Goal: Transaction & Acquisition: Obtain resource

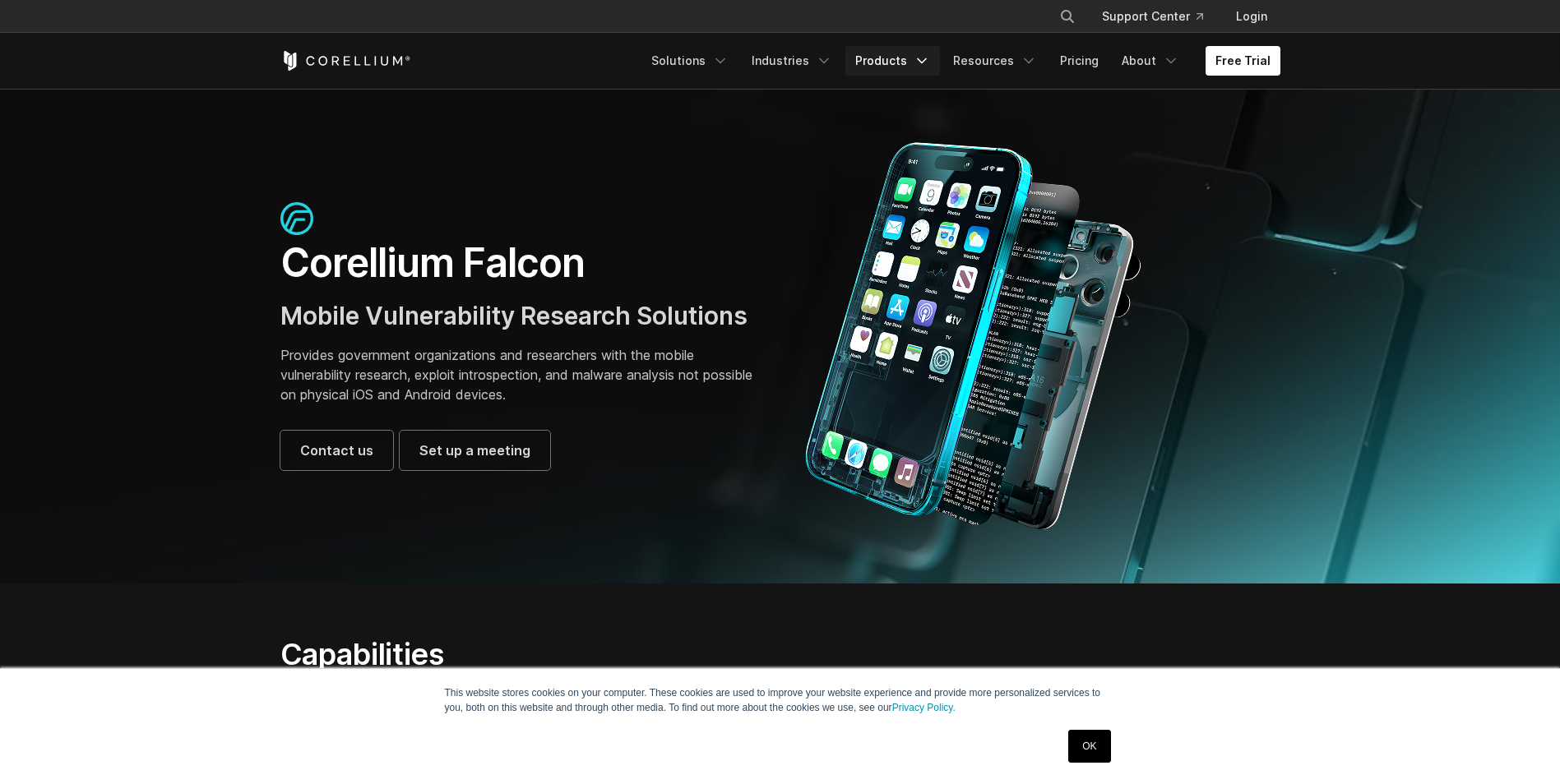
click at [898, 58] on link "Products" at bounding box center [893, 61] width 94 height 30
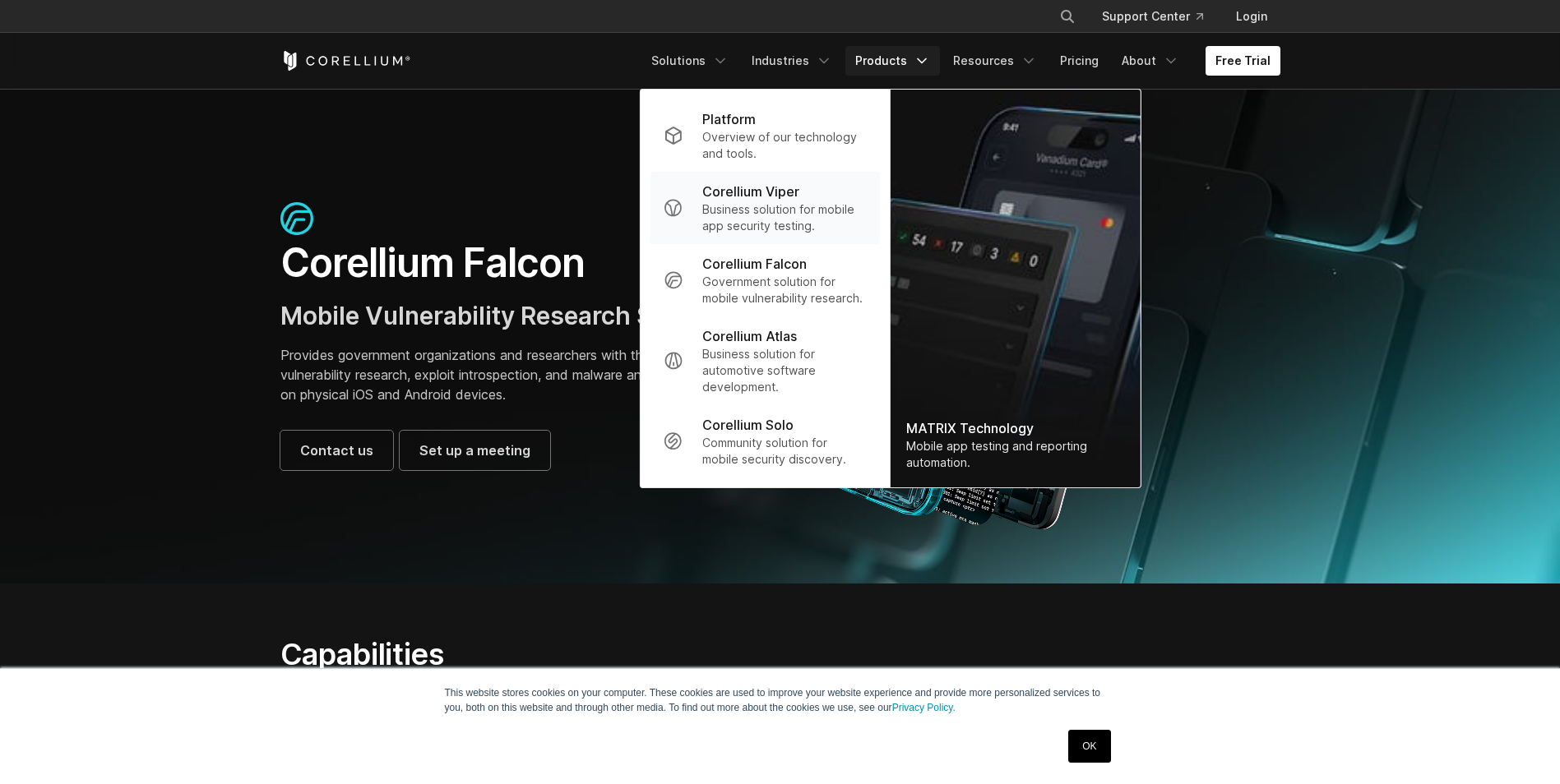
click at [764, 214] on p "Business solution for mobile app security testing." at bounding box center [783, 218] width 164 height 33
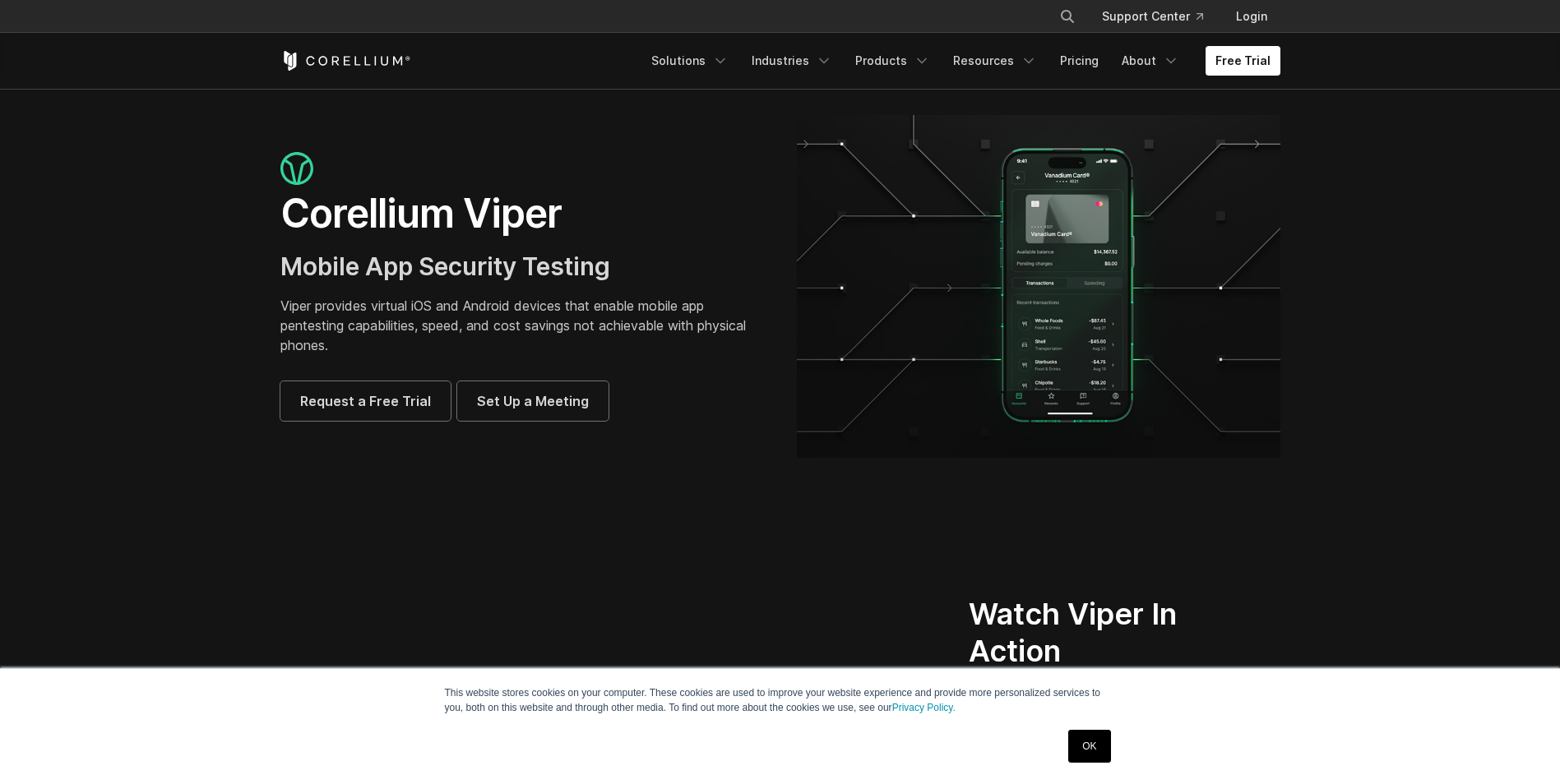
scroll to position [946, 0]
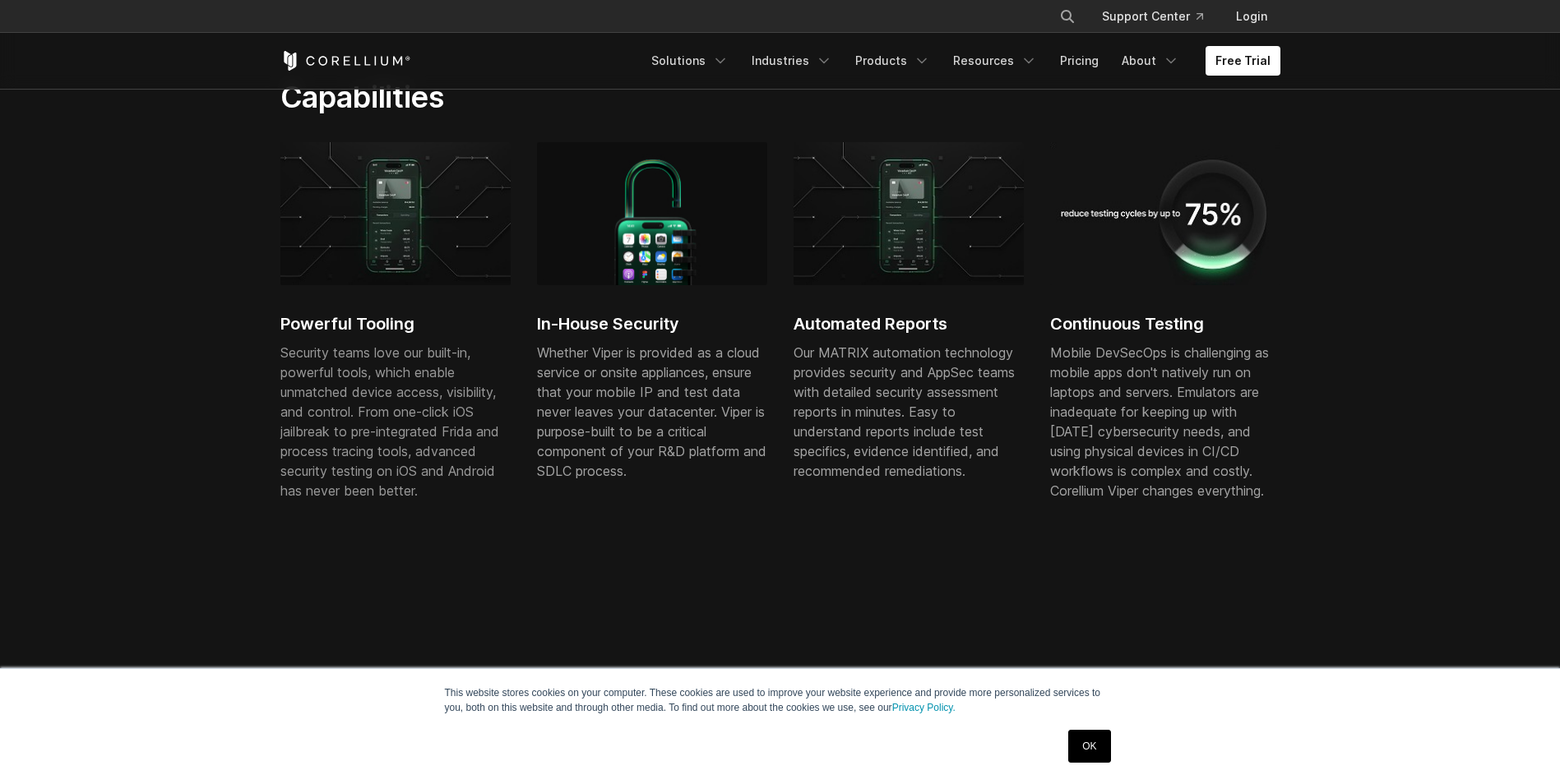
click at [874, 350] on div "Our MATRIX automation technology provides security and AppSec teams with detail…" at bounding box center [908, 412] width 230 height 138
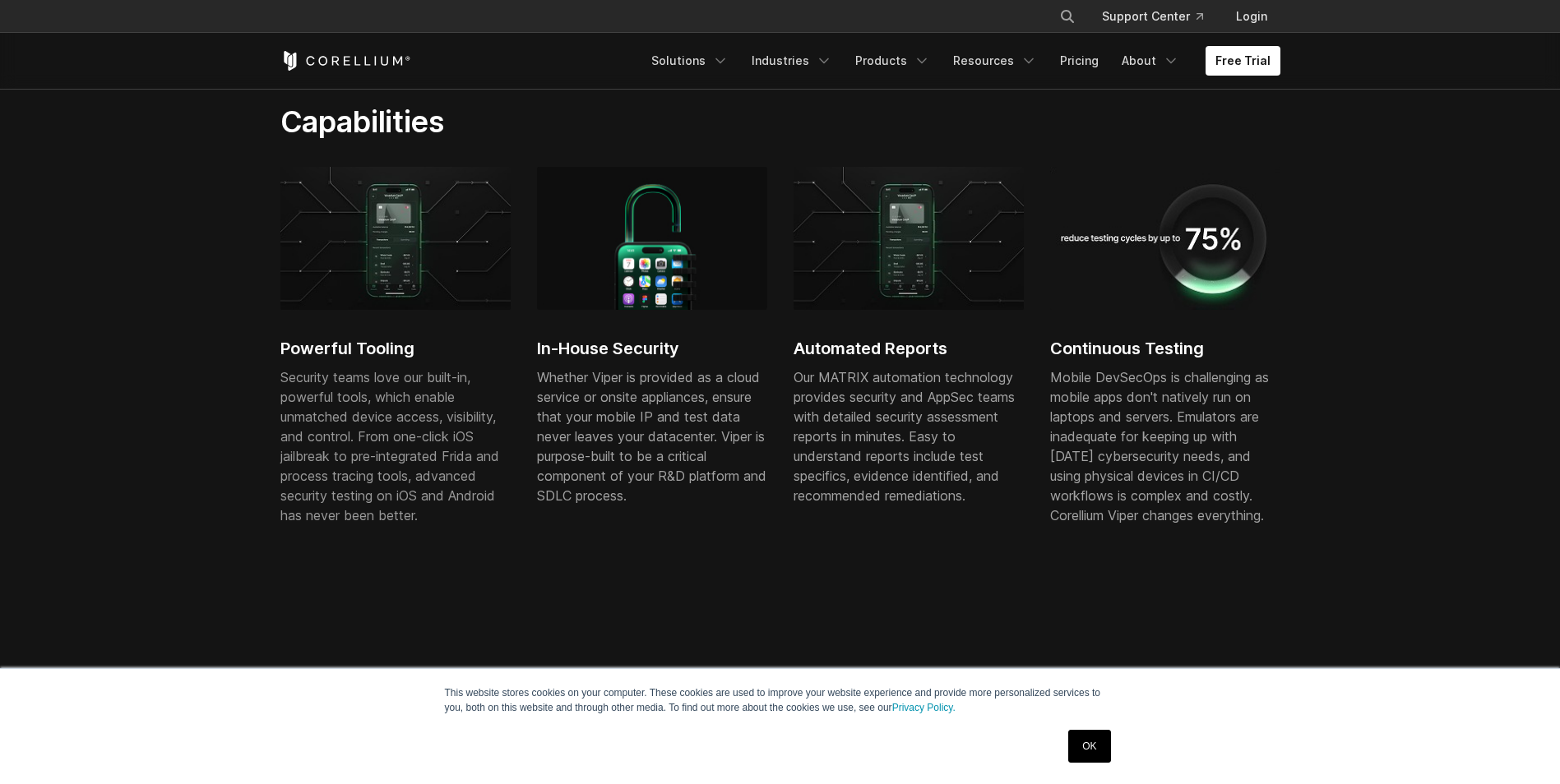
scroll to position [931, 0]
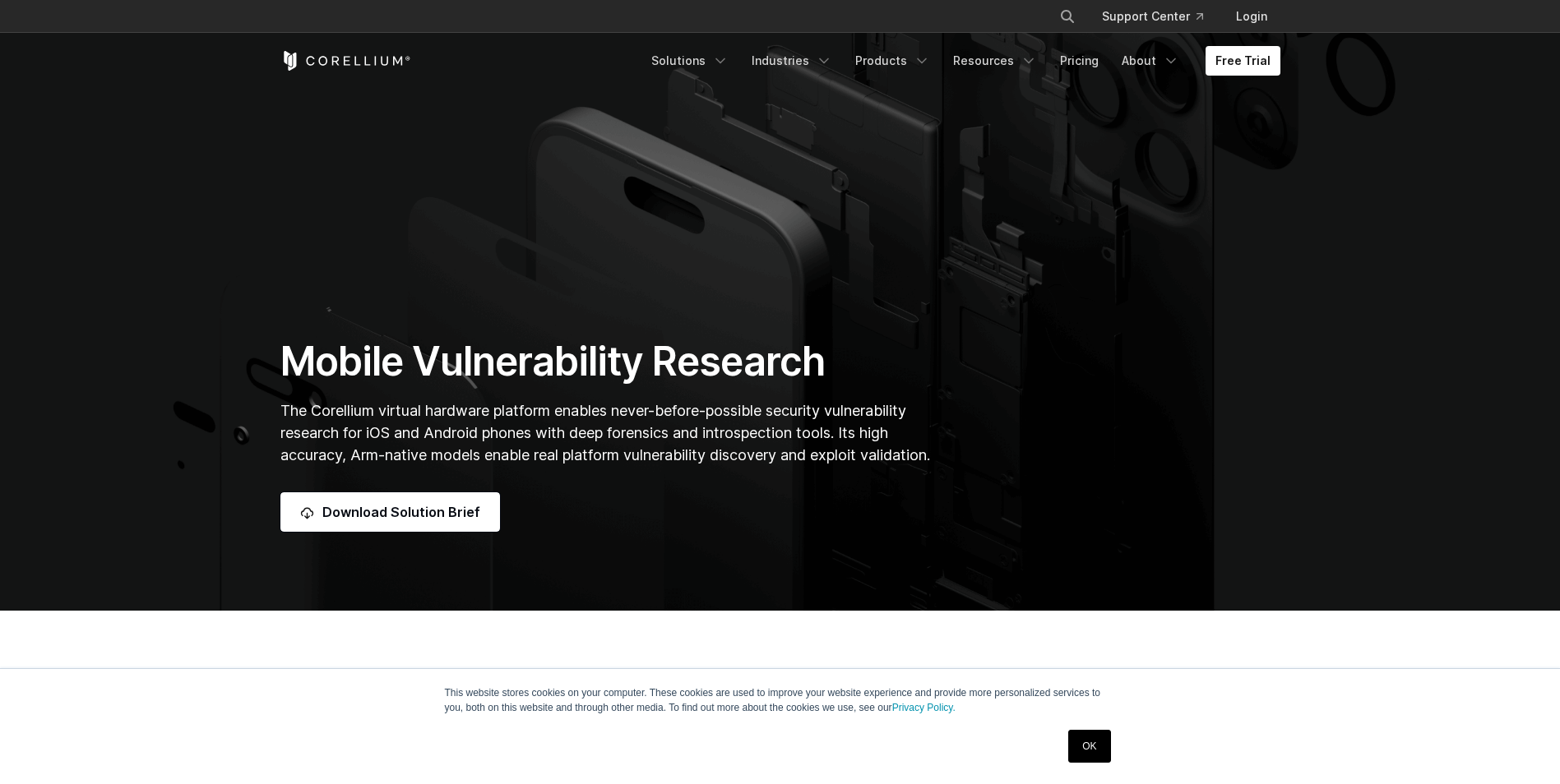
scroll to position [68, 0]
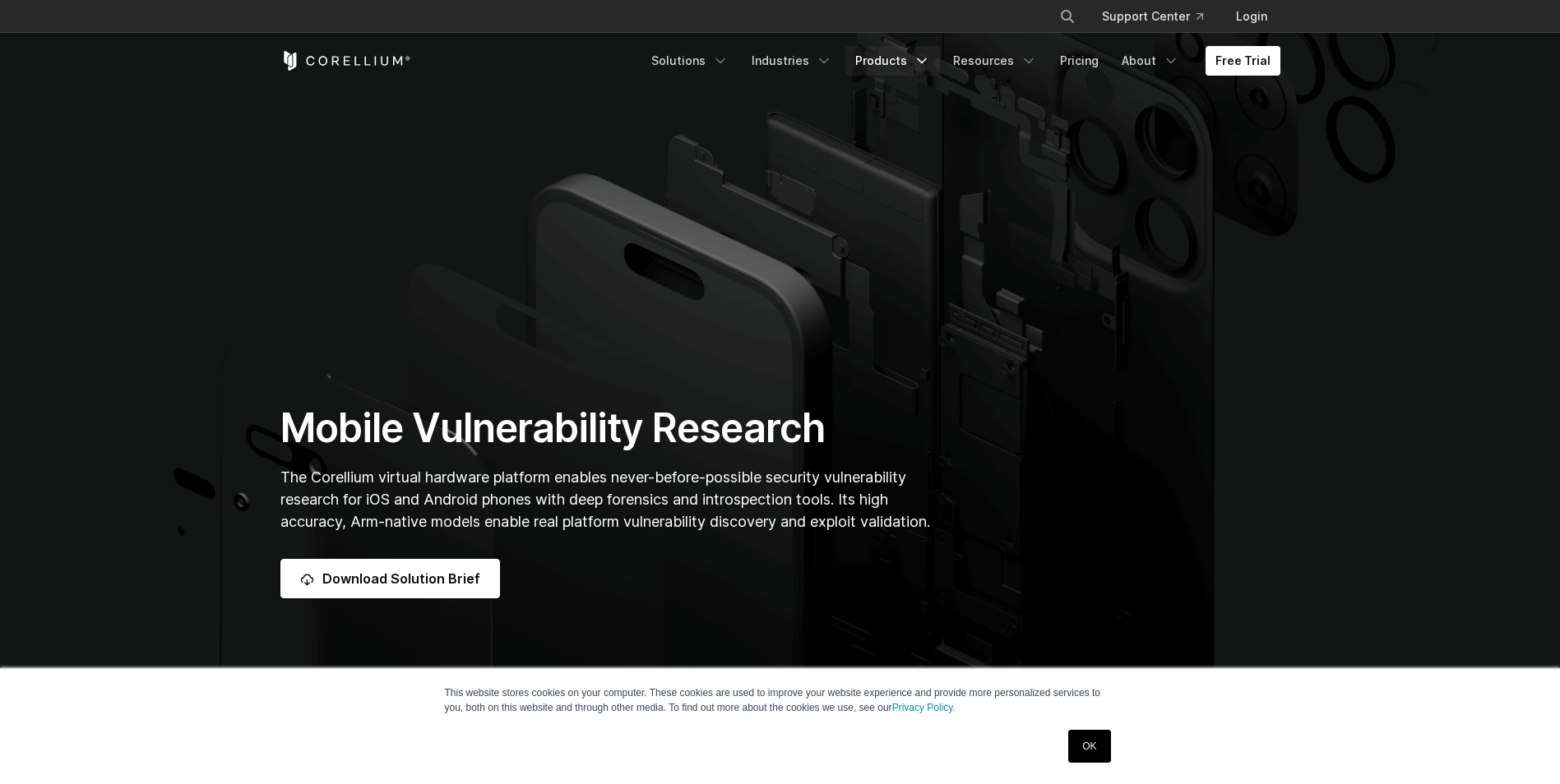
click at [929, 57] on icon "Navigation Menu" at bounding box center [922, 60] width 17 height 17
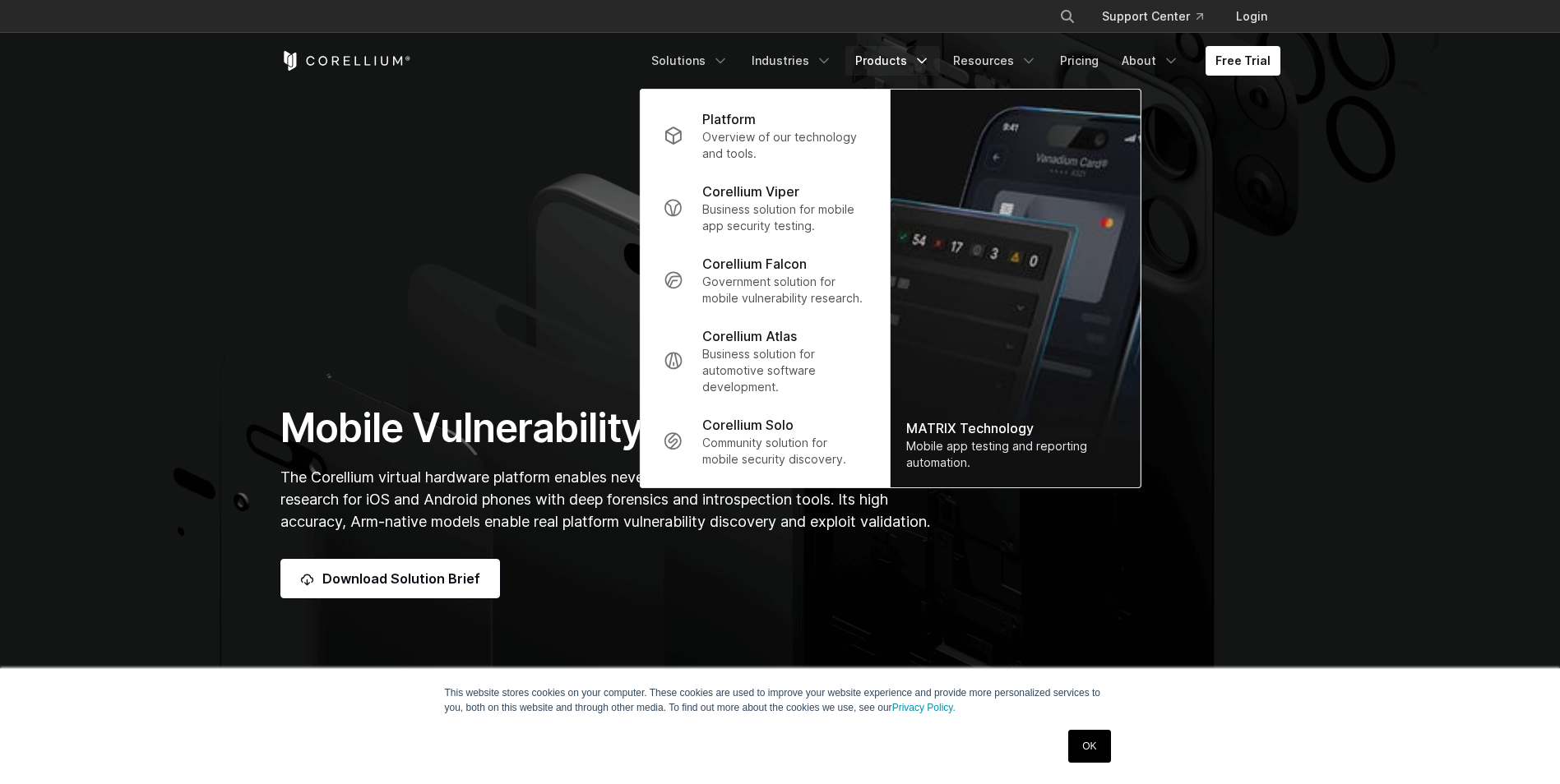
click at [790, 218] on p "Business solution for mobile app security testing." at bounding box center [783, 218] width 164 height 33
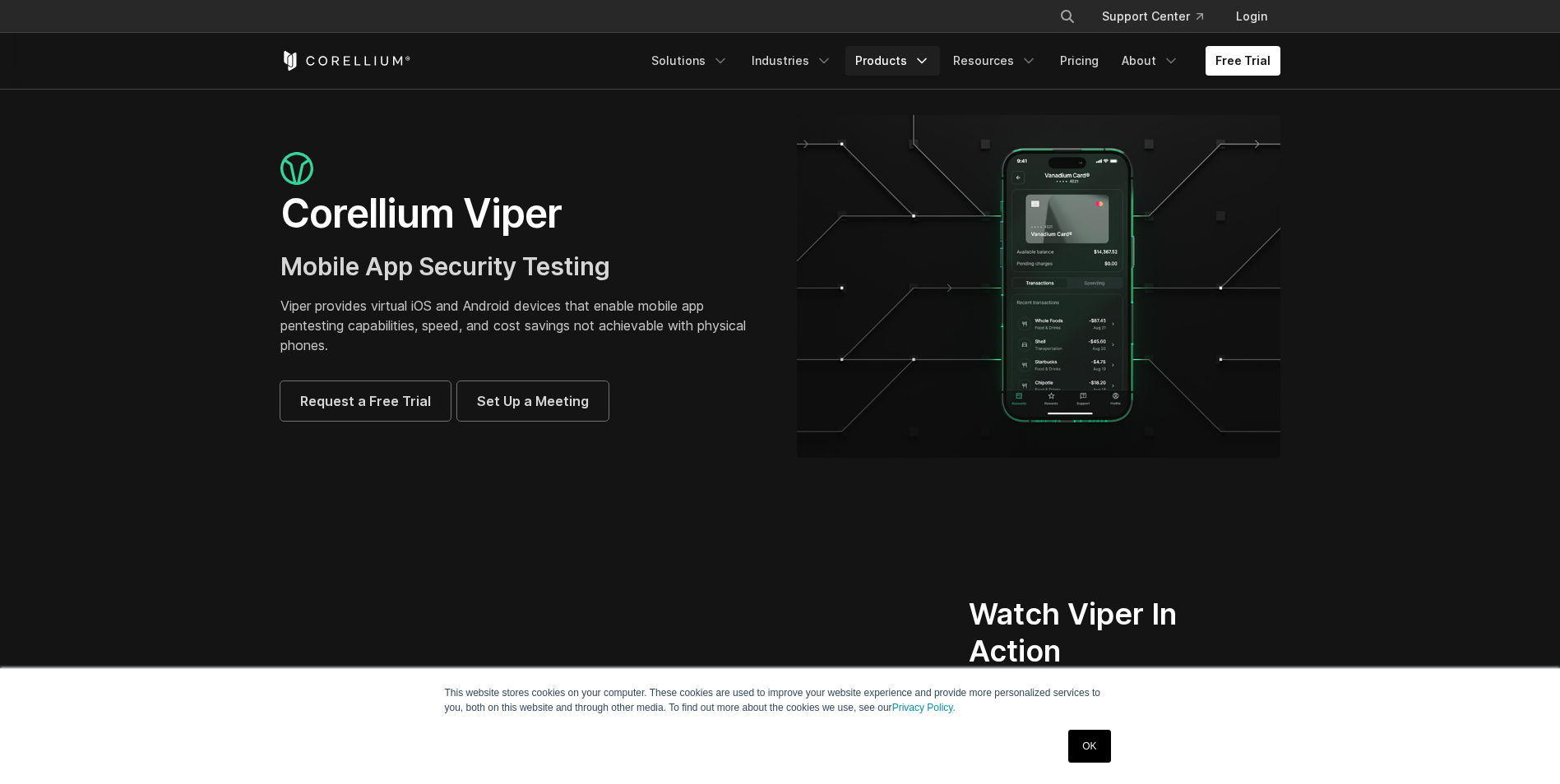
click at [895, 53] on link "Products" at bounding box center [893, 61] width 94 height 30
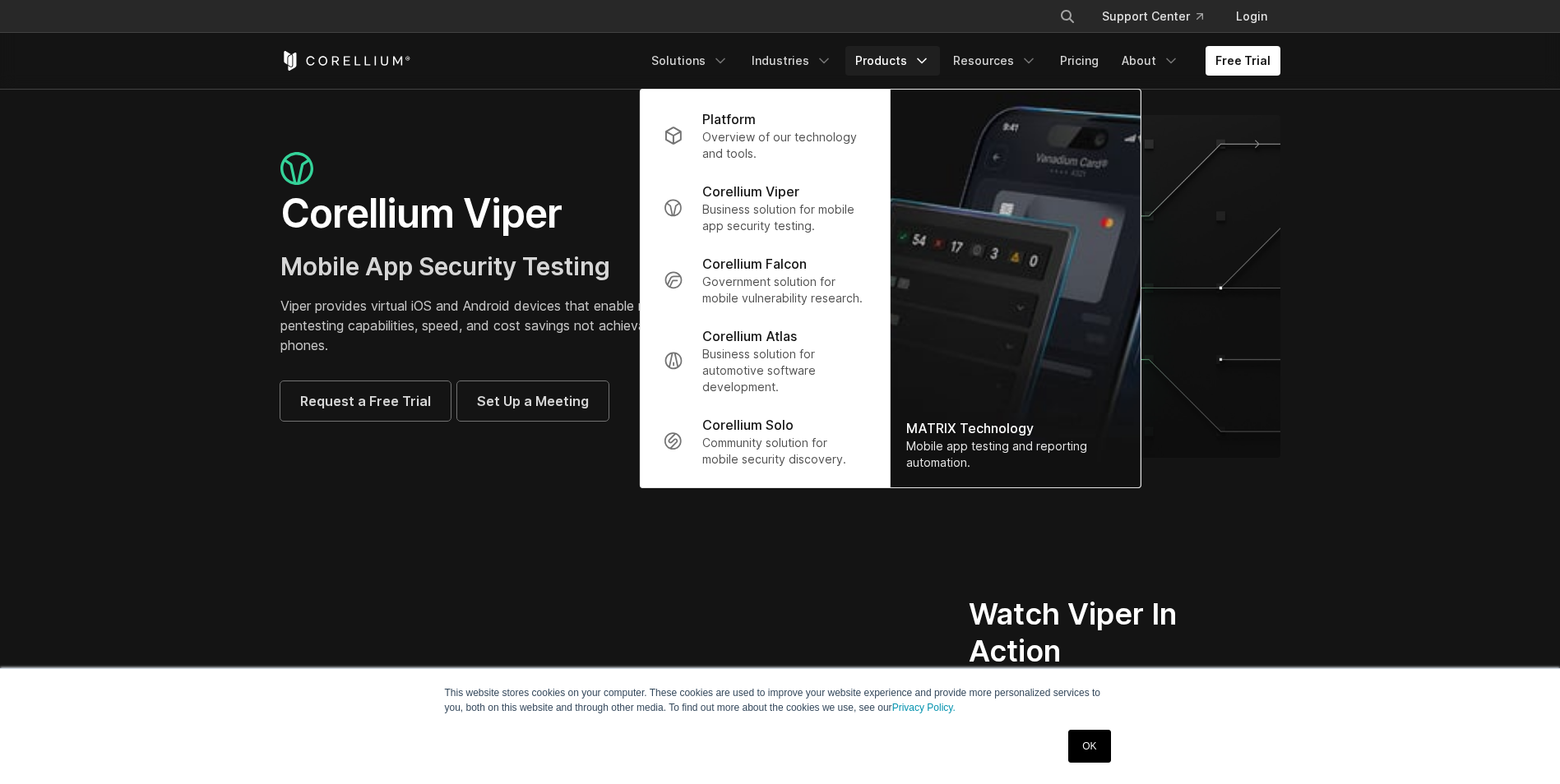
click at [100, 302] on section "Corellium Viper Mobile App Security Testing Viper provides virtual iOS and Andr…" at bounding box center [780, 293] width 1560 height 408
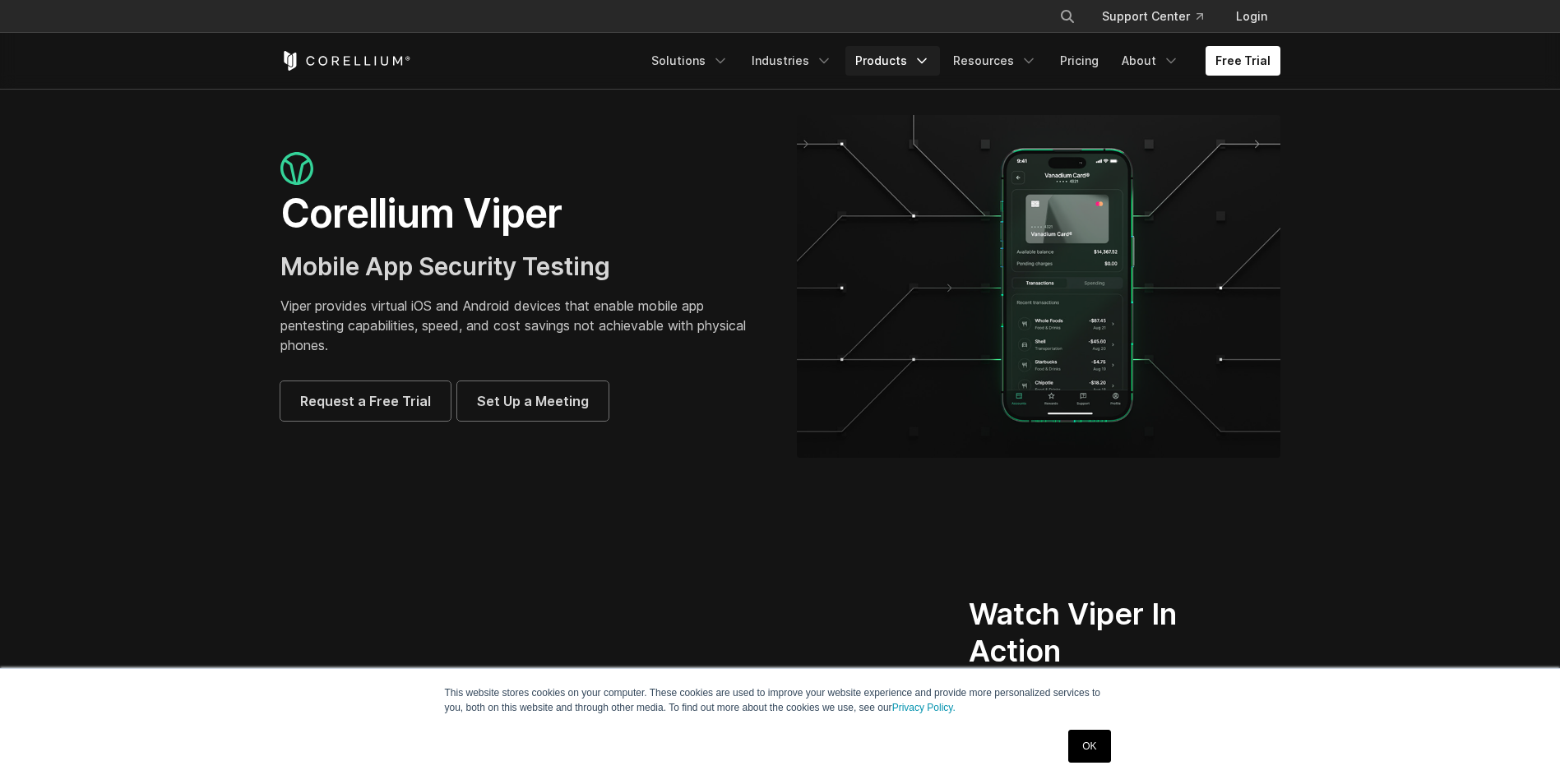
click at [906, 73] on link "Products" at bounding box center [893, 61] width 94 height 30
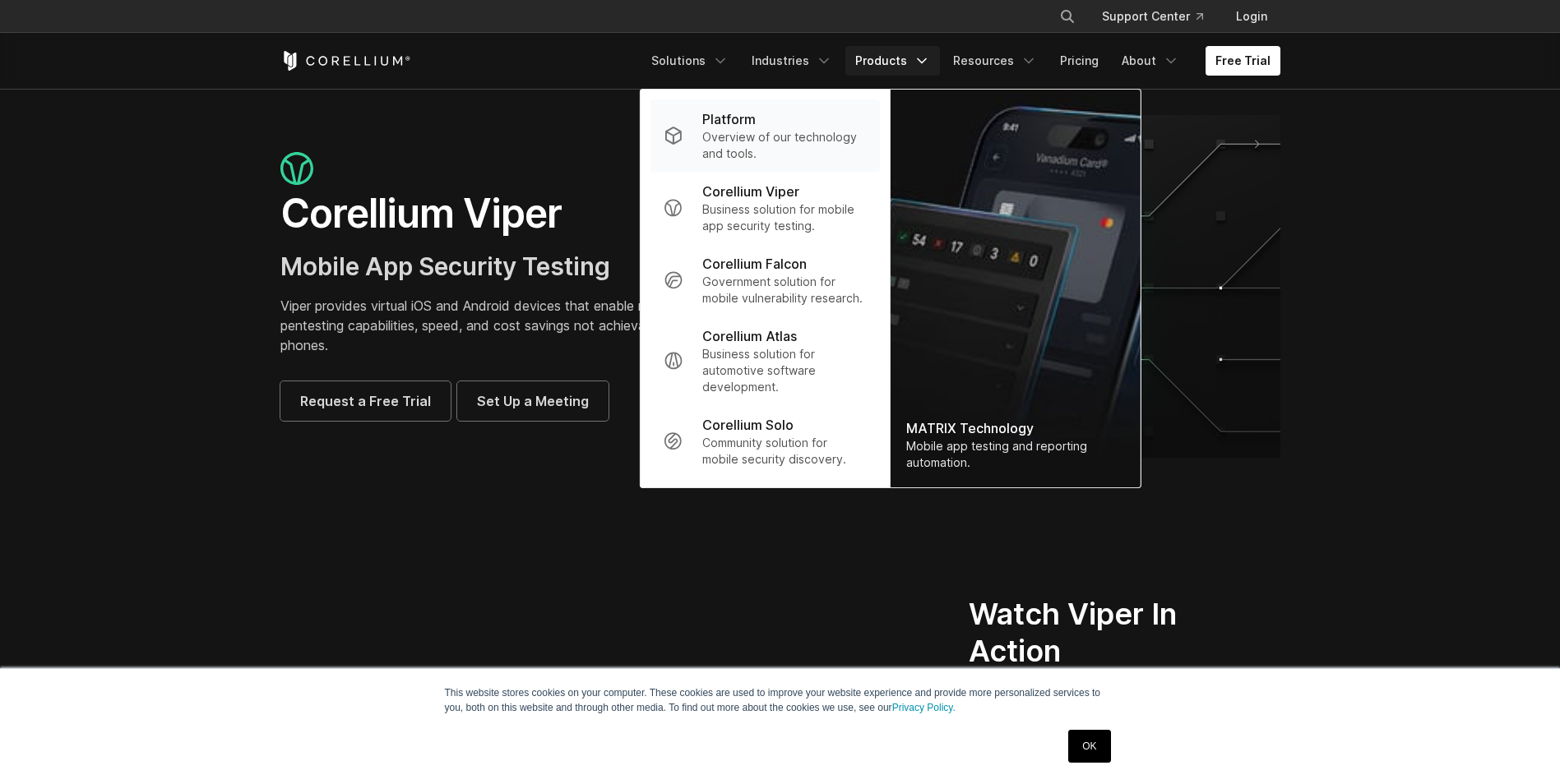
click at [828, 132] on p "Overview of our technology and tools." at bounding box center [783, 146] width 164 height 33
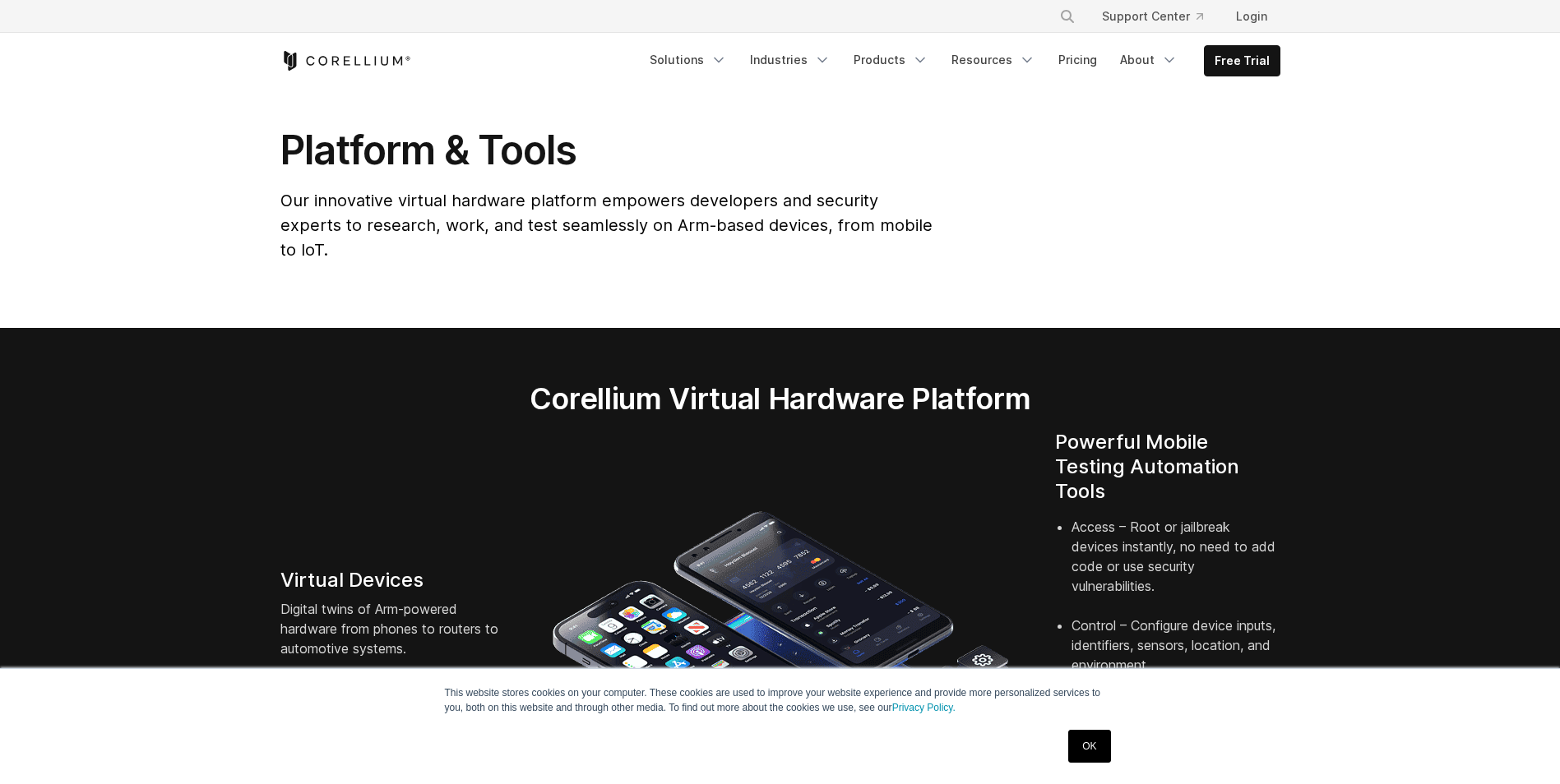
scroll to position [109, 0]
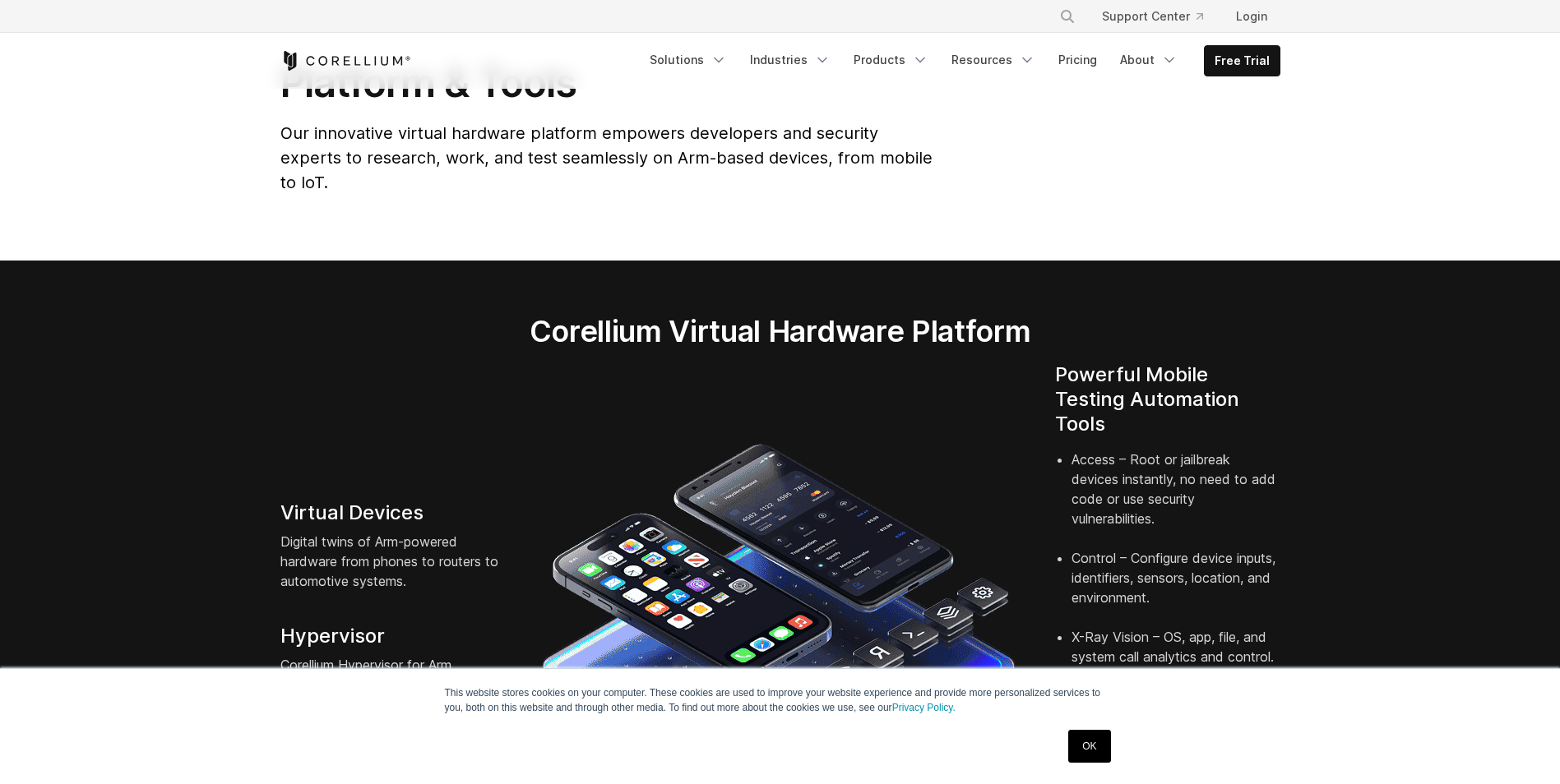
click at [1086, 747] on link "OK" at bounding box center [1089, 746] width 42 height 33
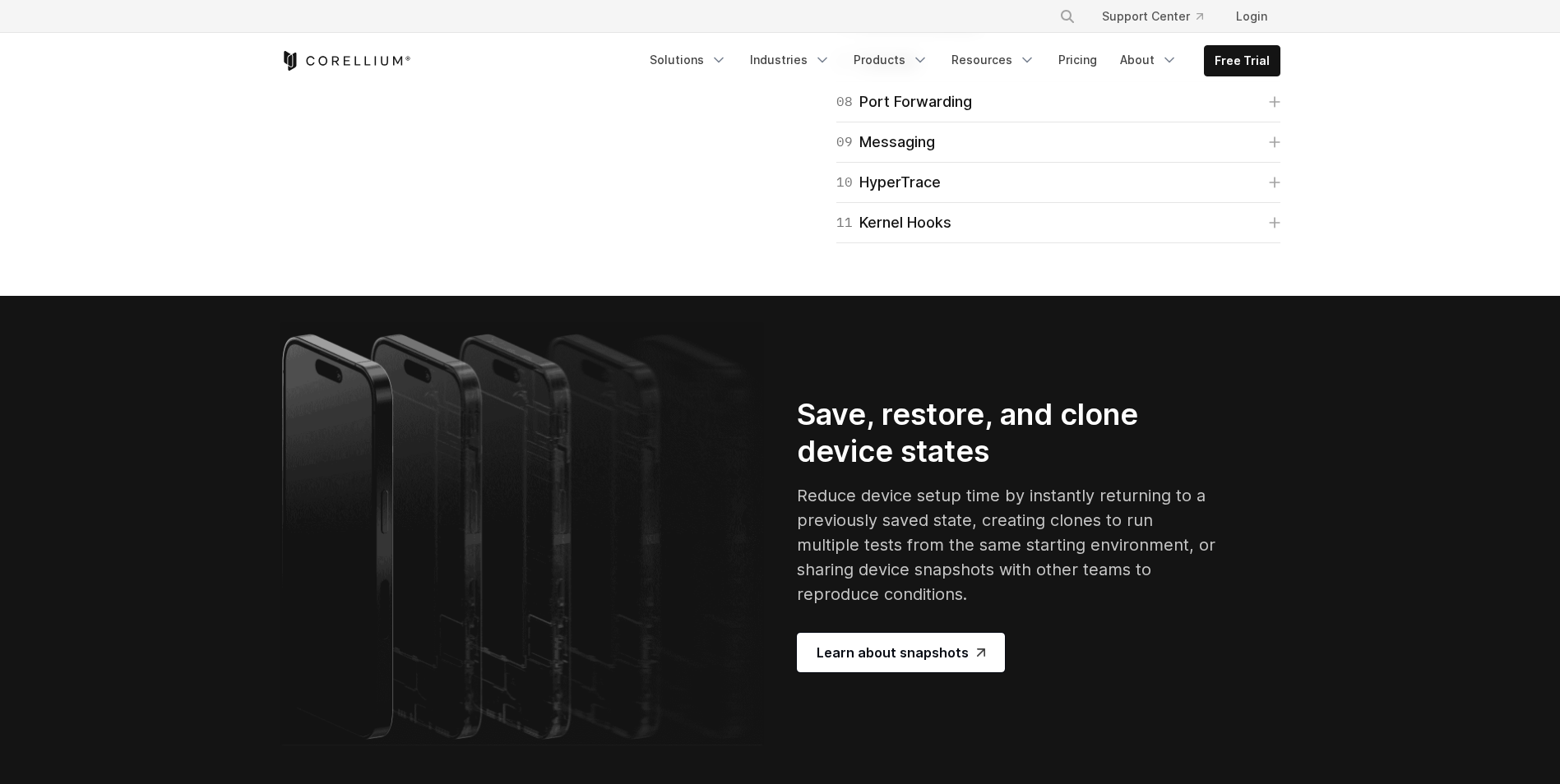
scroll to position [2849, 0]
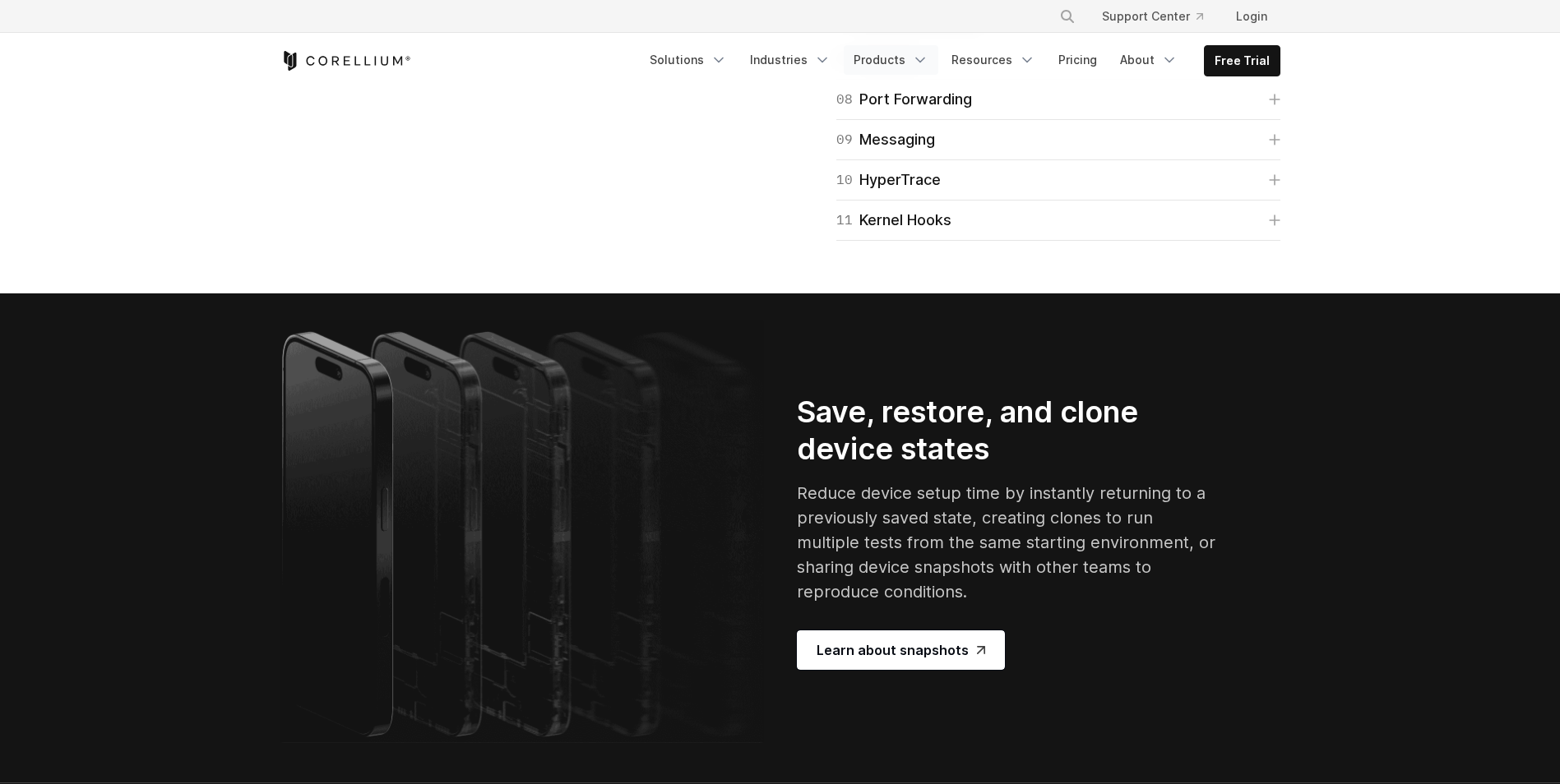
click at [882, 51] on link "Products" at bounding box center [891, 60] width 94 height 30
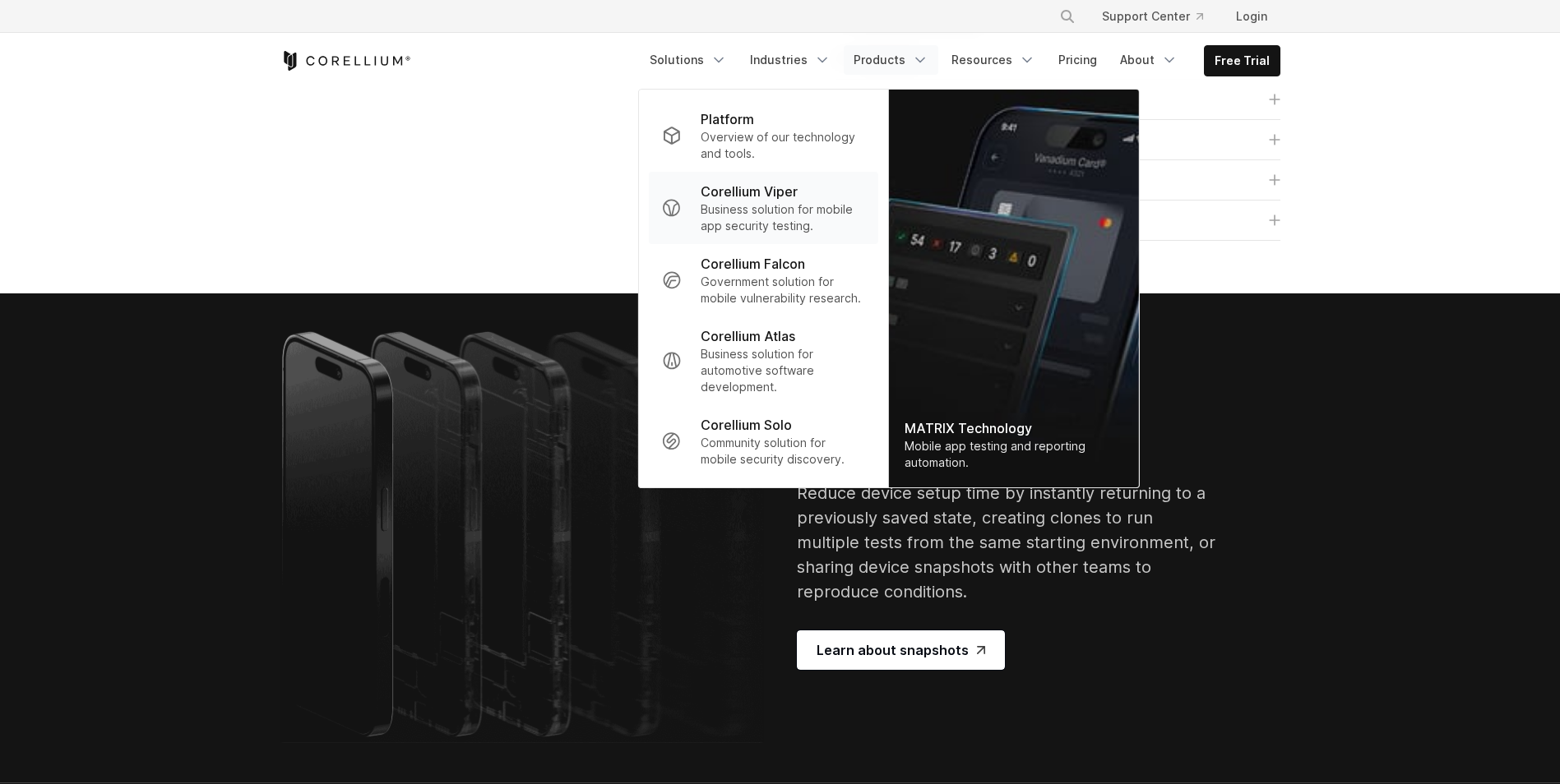
click at [756, 225] on p "Business solution for mobile app security testing." at bounding box center [782, 218] width 164 height 33
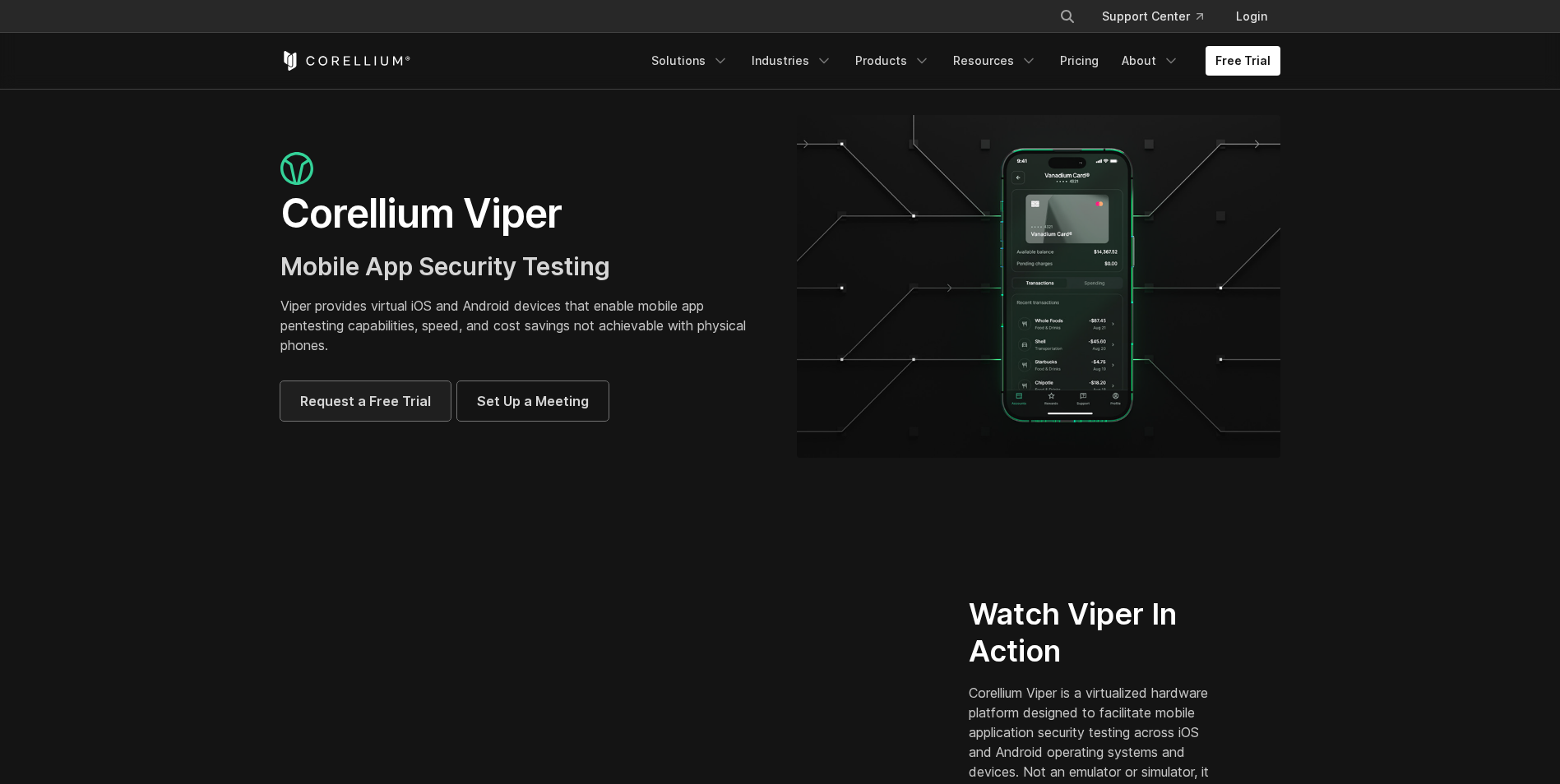
click at [362, 408] on span "Request a Free Trial" at bounding box center [366, 401] width 131 height 20
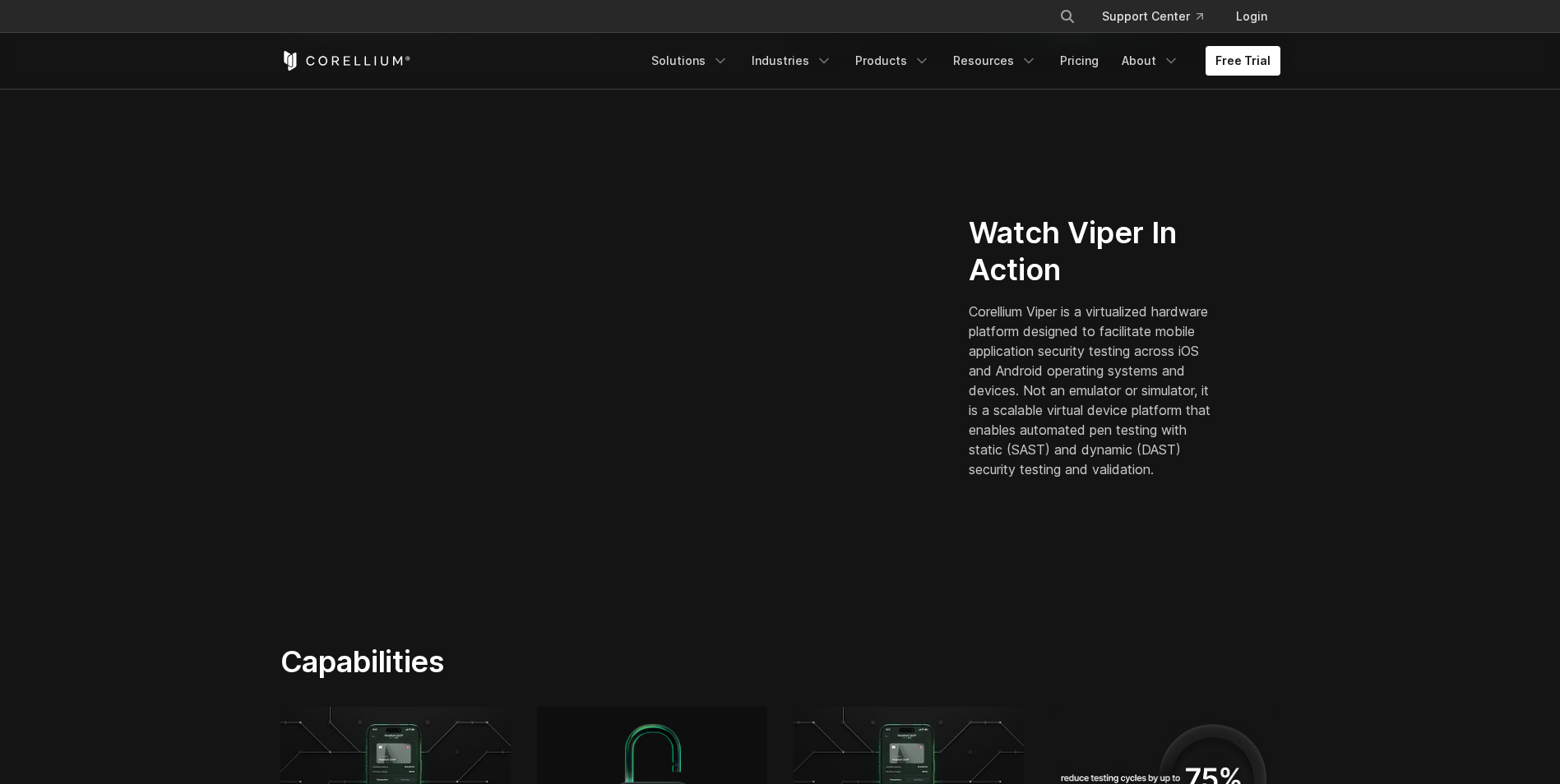
scroll to position [384, 0]
drag, startPoint x: 970, startPoint y: 302, endPoint x: 1062, endPoint y: 296, distance: 92.2
click at [1062, 299] on p "Corellium Viper is a virtualized hardware platform designed to facilitate mobil…" at bounding box center [1093, 387] width 249 height 177
copy p "Corellium Viper"
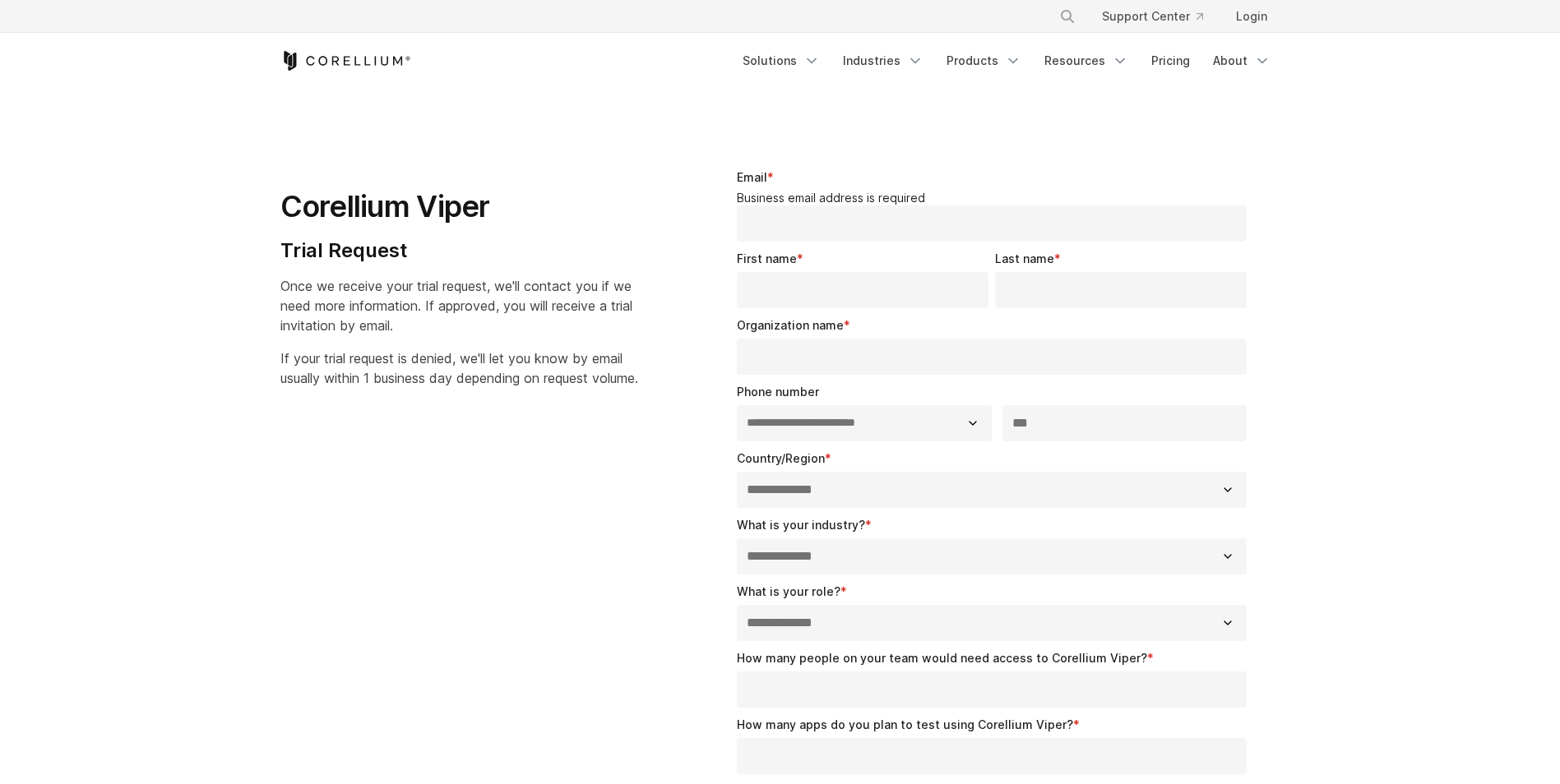
select select "**"
